Goal: Information Seeking & Learning: Learn about a topic

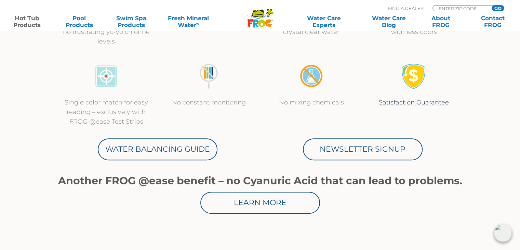
scroll to position [308, 0]
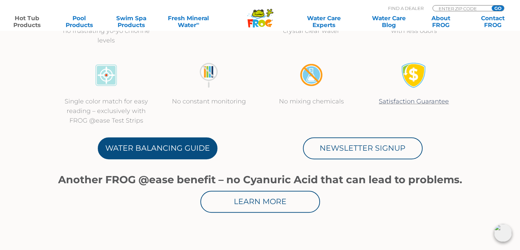
click at [159, 147] on link "Water Balancing Guide" at bounding box center [158, 148] width 120 height 22
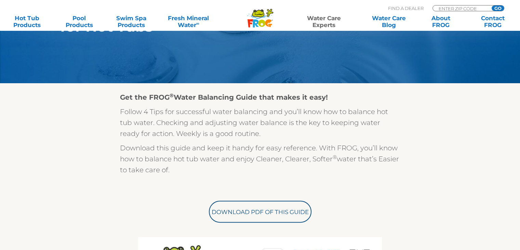
scroll to position [137, 0]
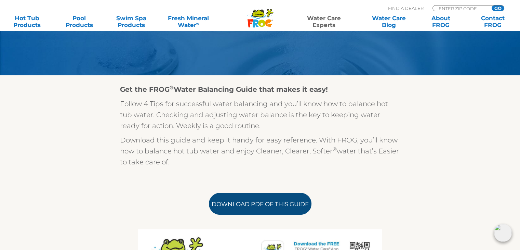
click at [250, 205] on link "Download PDF of this Guide" at bounding box center [260, 204] width 103 height 22
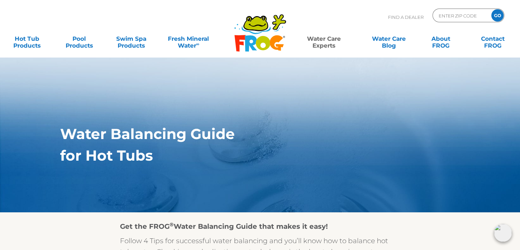
scroll to position [0, 0]
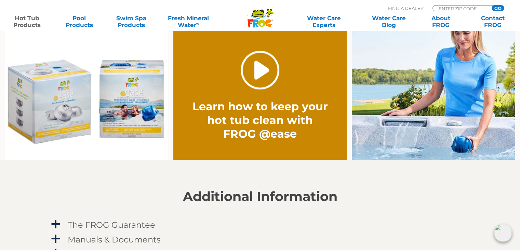
scroll to position [538, 0]
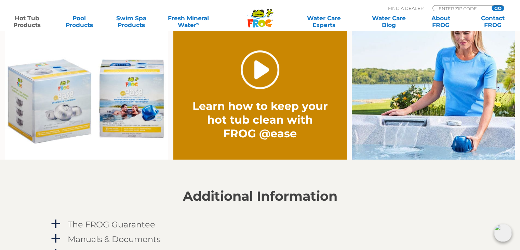
click at [258, 72] on link "." at bounding box center [260, 69] width 39 height 39
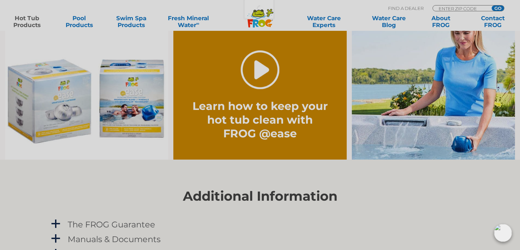
scroll to position [418, 0]
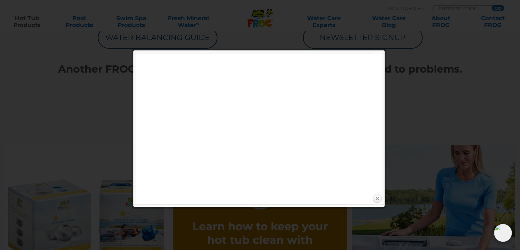
click at [376, 198] on link "Close" at bounding box center [377, 198] width 10 height 10
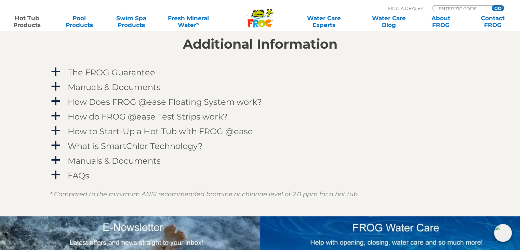
scroll to position [692, 0]
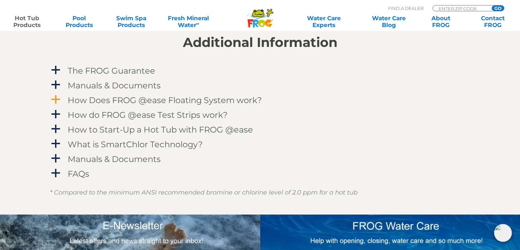
click at [57, 100] on span "a" at bounding box center [56, 99] width 10 height 10
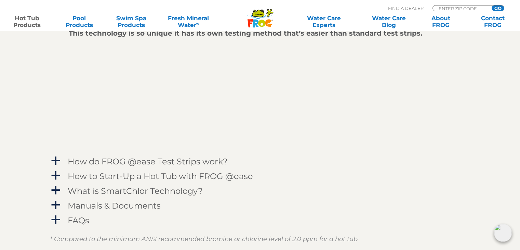
scroll to position [863, 0]
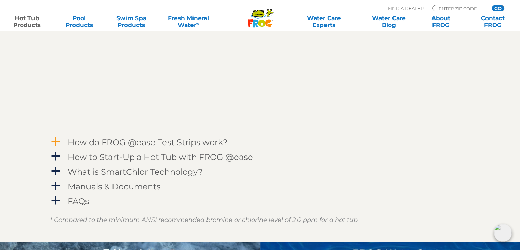
click at [54, 138] on span "a" at bounding box center [56, 141] width 10 height 10
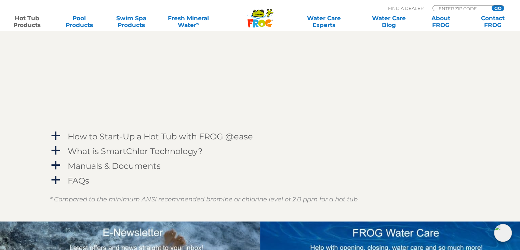
scroll to position [1102, 0]
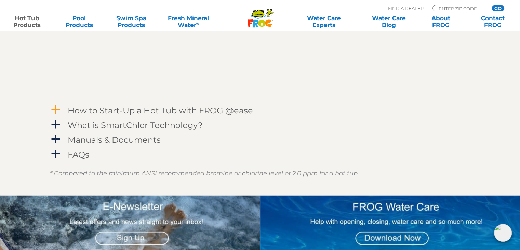
click at [52, 109] on span "a" at bounding box center [56, 110] width 10 height 10
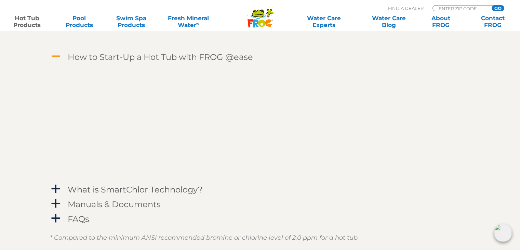
scroll to position [1136, 0]
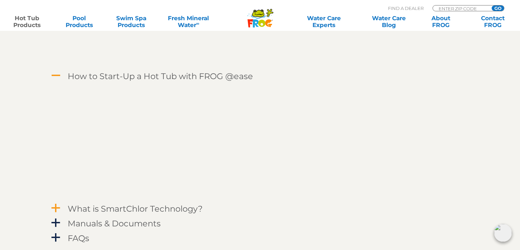
click at [55, 208] on span "a" at bounding box center [56, 207] width 10 height 10
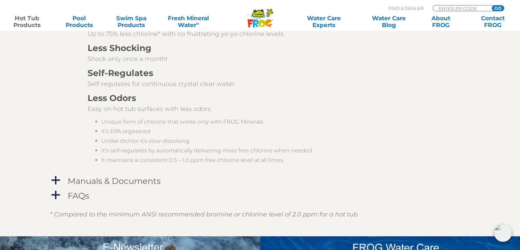
scroll to position [1478, 0]
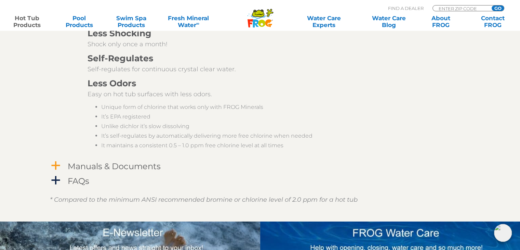
click at [56, 164] on span "a" at bounding box center [56, 165] width 10 height 10
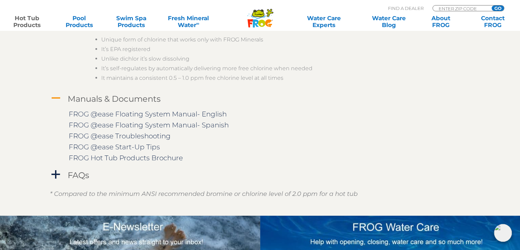
scroll to position [1547, 0]
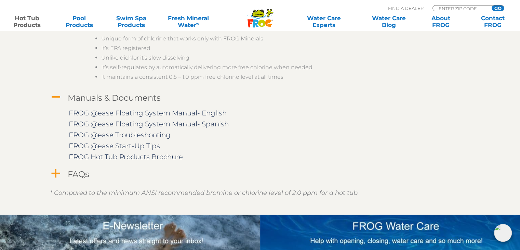
click at [56, 172] on span "a" at bounding box center [56, 173] width 10 height 10
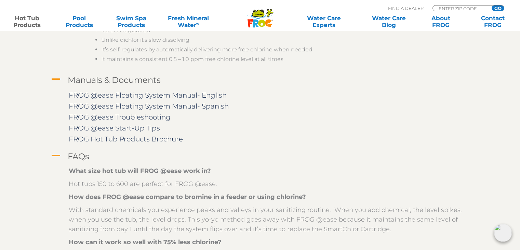
scroll to position [1567, 0]
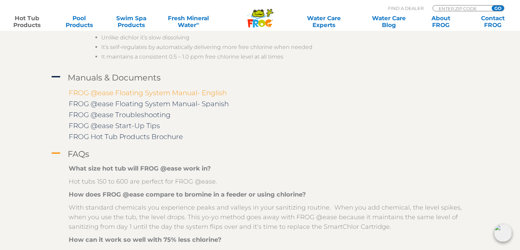
click at [149, 93] on link "FROG @ease Floating System Manual- English" at bounding box center [148, 93] width 158 height 8
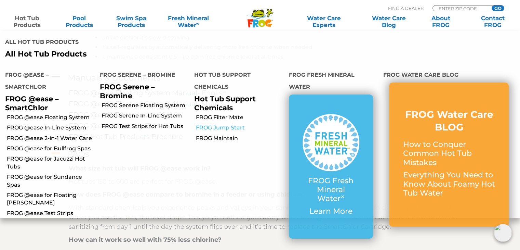
click at [236, 128] on link "FROG Jump Start" at bounding box center [240, 128] width 88 height 8
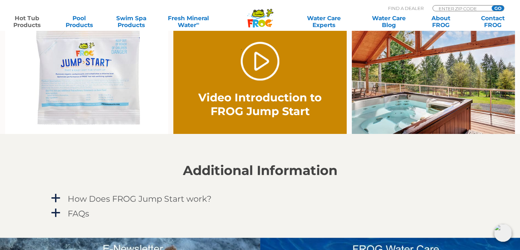
scroll to position [479, 0]
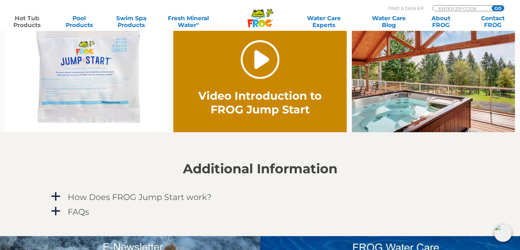
click at [260, 63] on link "." at bounding box center [260, 59] width 39 height 39
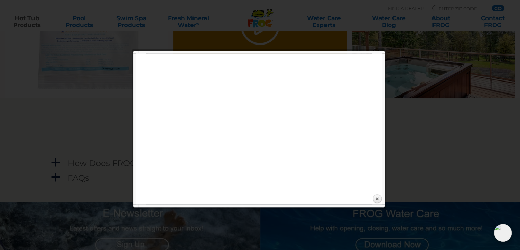
scroll to position [513, 0]
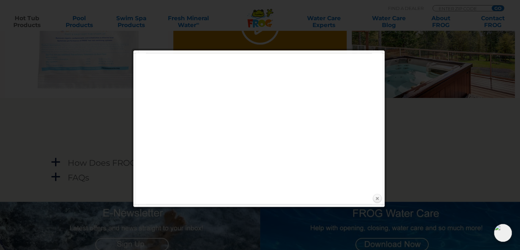
click at [375, 198] on link "Close" at bounding box center [377, 198] width 10 height 10
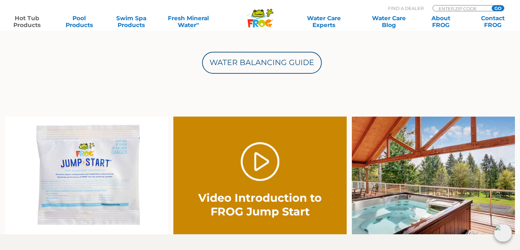
scroll to position [376, 0]
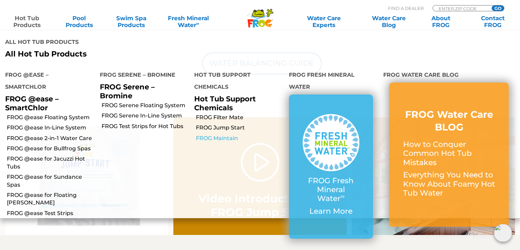
click at [226, 139] on link "FROG Maintain" at bounding box center [240, 138] width 88 height 8
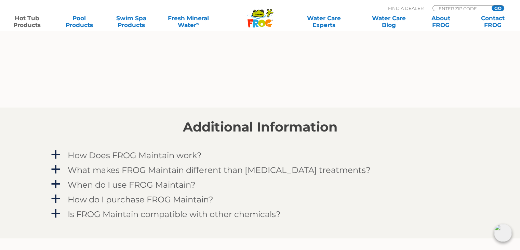
scroll to position [513, 0]
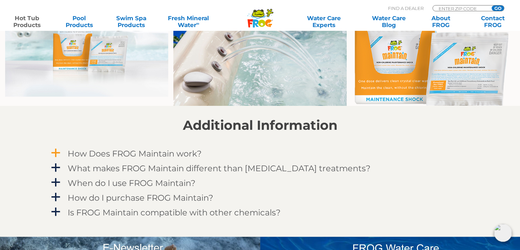
click at [56, 153] on span "a" at bounding box center [56, 153] width 10 height 10
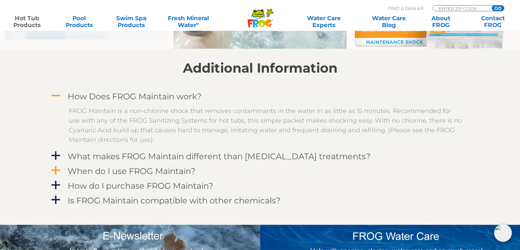
scroll to position [581, 0]
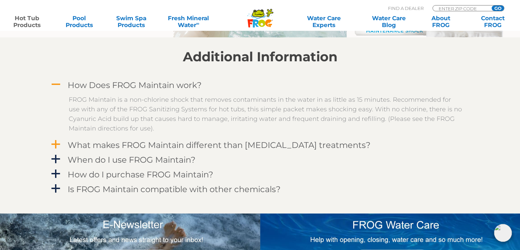
click at [56, 145] on span "a" at bounding box center [56, 144] width 10 height 10
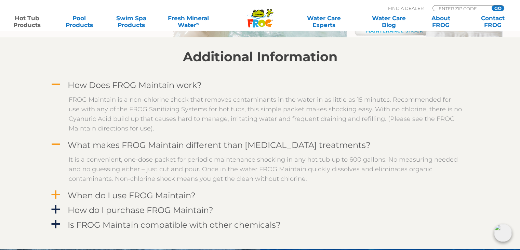
click at [57, 191] on span "a" at bounding box center [56, 194] width 10 height 10
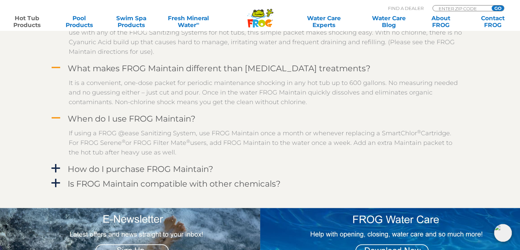
scroll to position [684, 0]
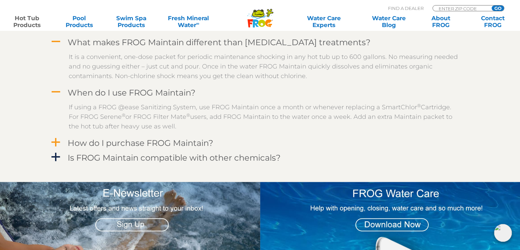
click at [53, 142] on span "a" at bounding box center [56, 142] width 10 height 10
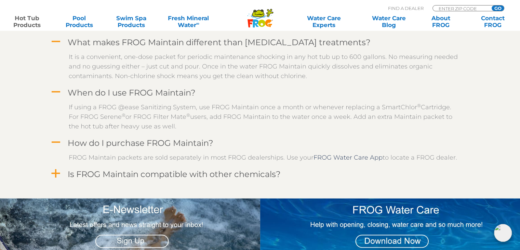
click at [53, 175] on span "a" at bounding box center [56, 173] width 10 height 10
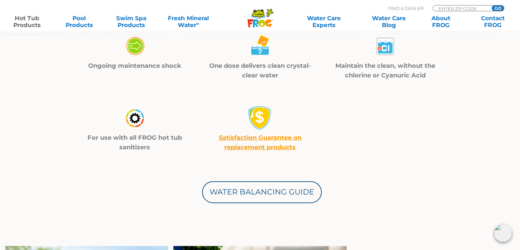
scroll to position [239, 0]
